Goal: Transaction & Acquisition: Purchase product/service

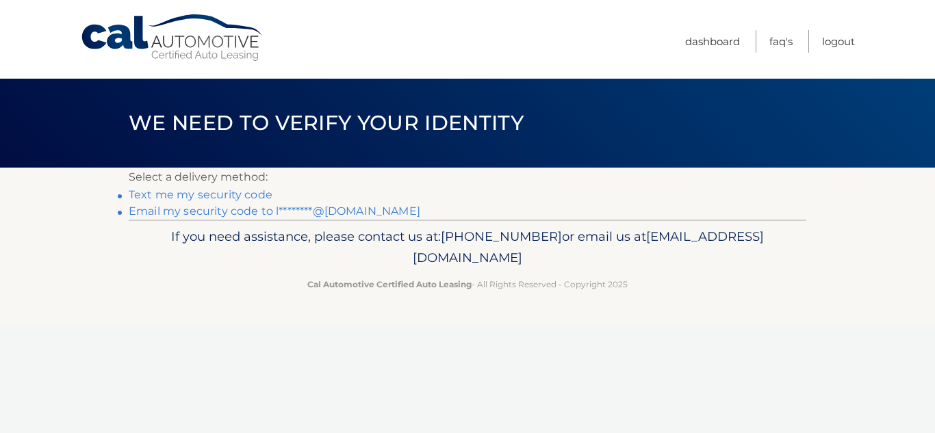
click at [200, 213] on link "Email my security code to l********@gmail.com" at bounding box center [275, 211] width 292 height 13
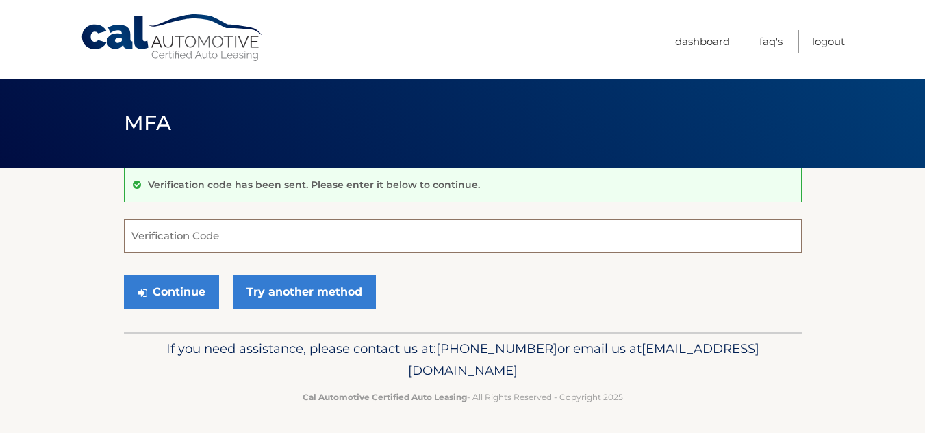
paste input "207423"
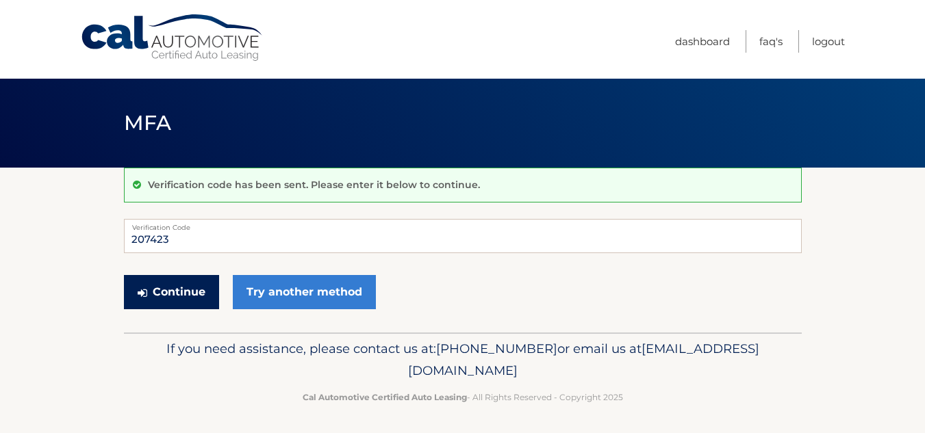
click at [202, 287] on button "Continue" at bounding box center [171, 292] width 95 height 34
click at [235, 248] on input "207423" at bounding box center [463, 236] width 678 height 34
type input "207423"
click at [182, 290] on button "Continue" at bounding box center [171, 292] width 95 height 34
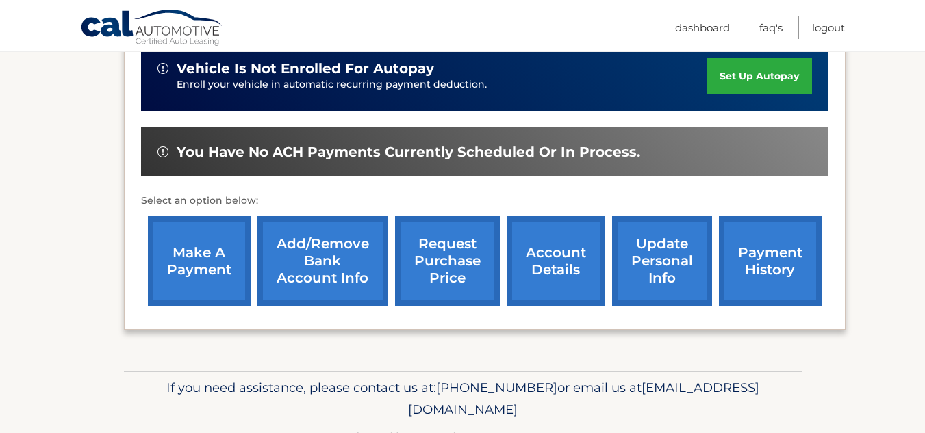
scroll to position [396, 0]
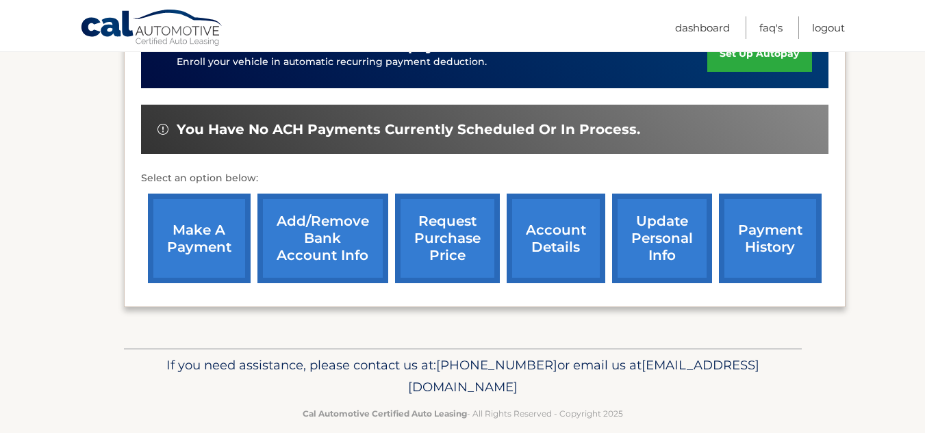
click at [208, 229] on link "make a payment" at bounding box center [199, 239] width 103 height 90
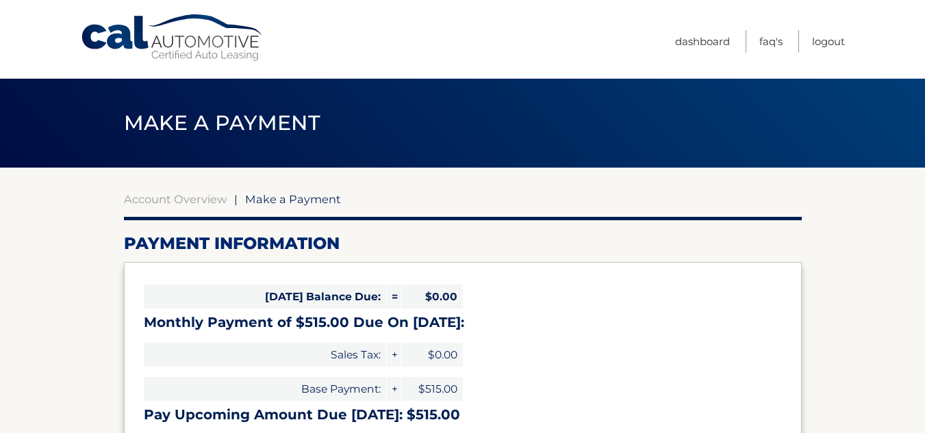
select select "Y2ZmYWIxYzEtZDI2Mi00MDljLWE5MTEtYzhiMjVlMzc5ZWM3"
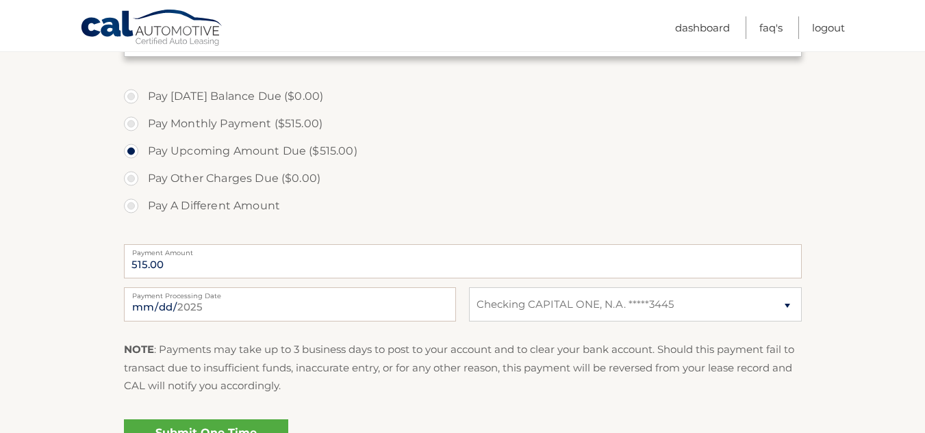
scroll to position [411, 0]
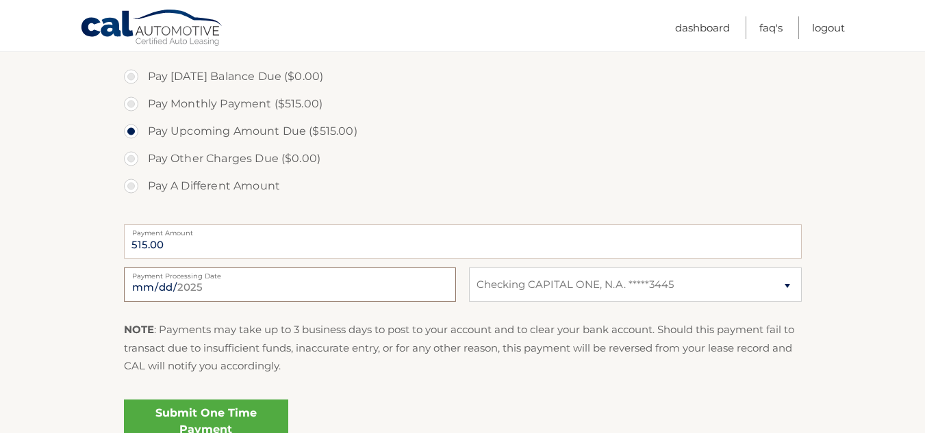
click at [369, 292] on input "2025-09-25" at bounding box center [290, 285] width 332 height 34
type input "2025-10-05"
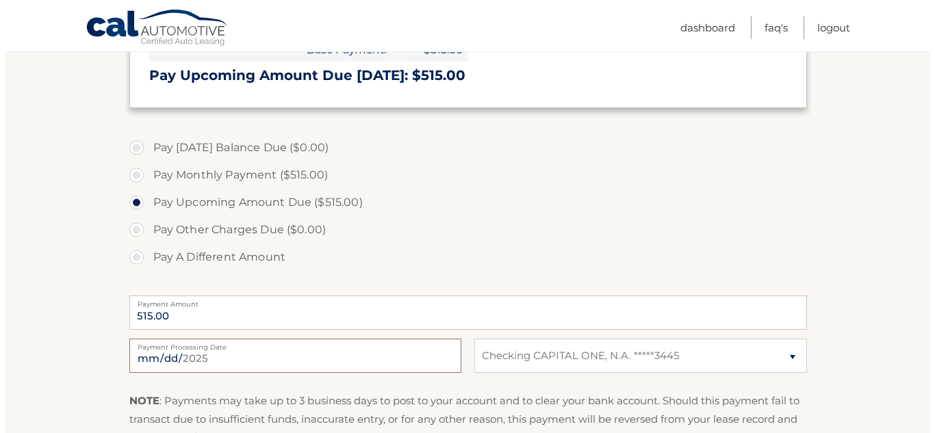
scroll to position [408, 0]
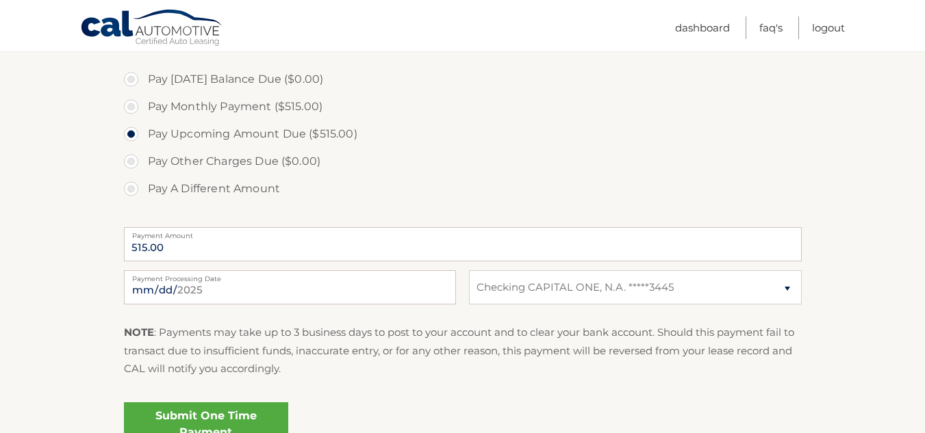
click at [227, 414] on link "Submit One Time Payment" at bounding box center [206, 424] width 164 height 44
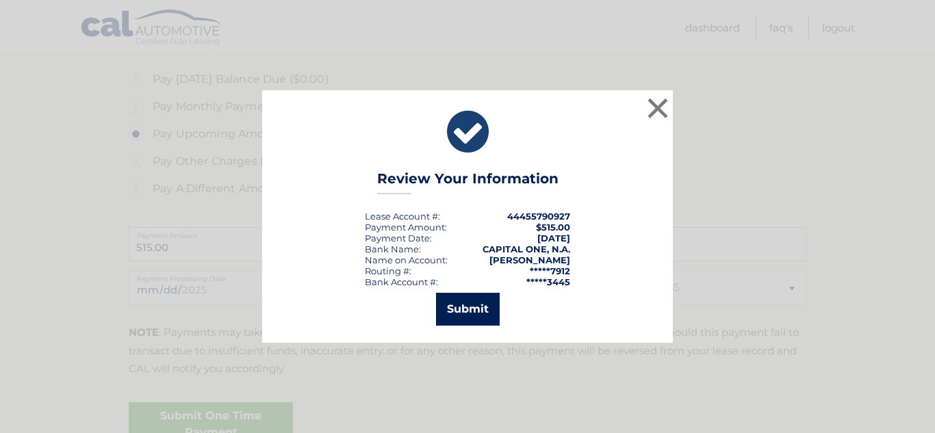
click at [467, 308] on button "Submit" at bounding box center [468, 309] width 64 height 33
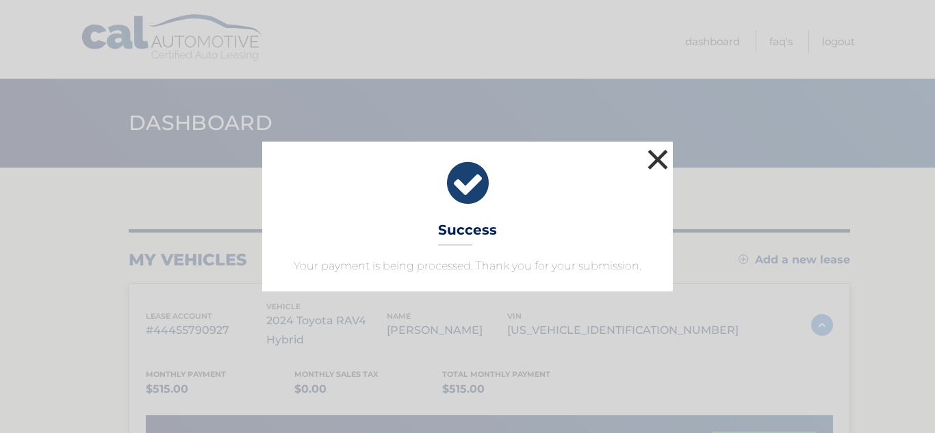
click at [654, 158] on button "×" at bounding box center [657, 159] width 27 height 27
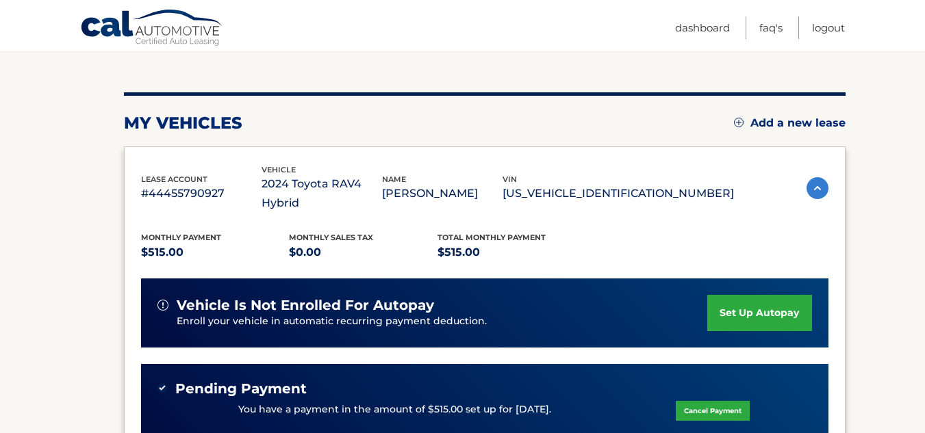
scroll to position [422, 0]
